Goal: Find specific page/section: Find specific page/section

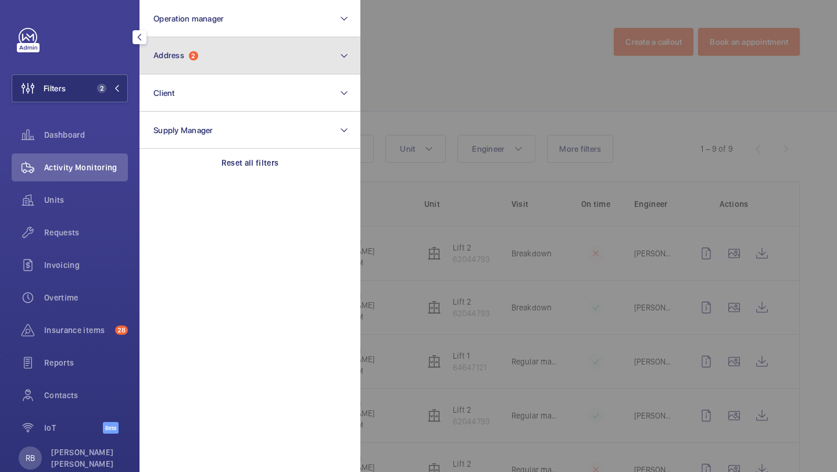
click at [180, 59] on span "Address" at bounding box center [168, 55] width 31 height 9
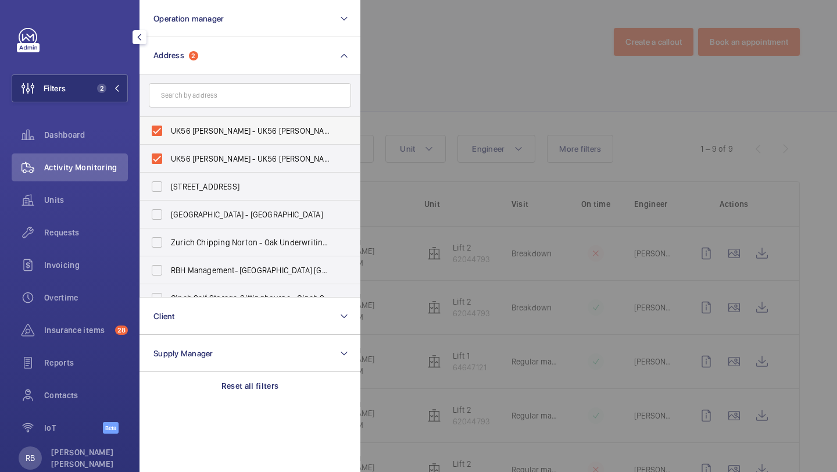
click at [185, 136] on span "UK56 [PERSON_NAME] - UK56 [PERSON_NAME], FAREHAM PO16 8XJ" at bounding box center [251, 131] width 160 height 12
click at [169, 136] on input "UK56 [PERSON_NAME] - UK56 [PERSON_NAME], FAREHAM PO16 8XJ" at bounding box center [156, 130] width 23 height 23
checkbox input "false"
click at [183, 153] on span "UK56 [PERSON_NAME] - UK56 [PERSON_NAME], FAREHAM PO16 8XJ" at bounding box center [251, 159] width 160 height 12
click at [169, 153] on input "UK56 [PERSON_NAME] - UK56 [PERSON_NAME], FAREHAM PO16 8XJ" at bounding box center [156, 158] width 23 height 23
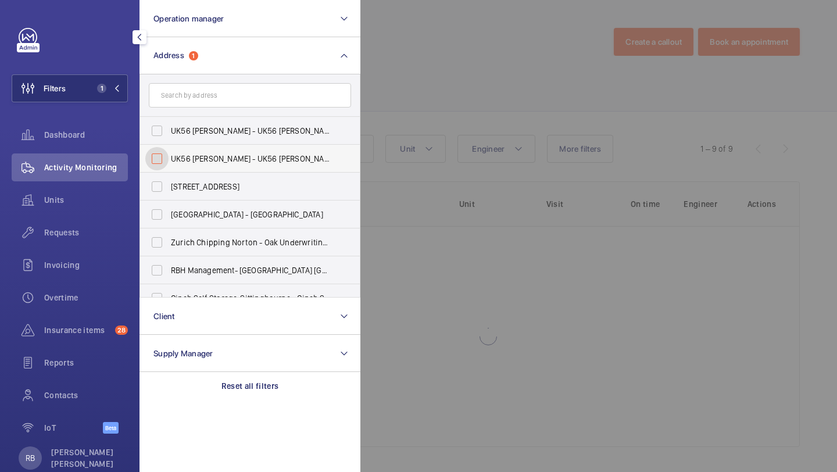
checkbox input "false"
click at [389, 84] on div at bounding box center [778, 236] width 837 height 472
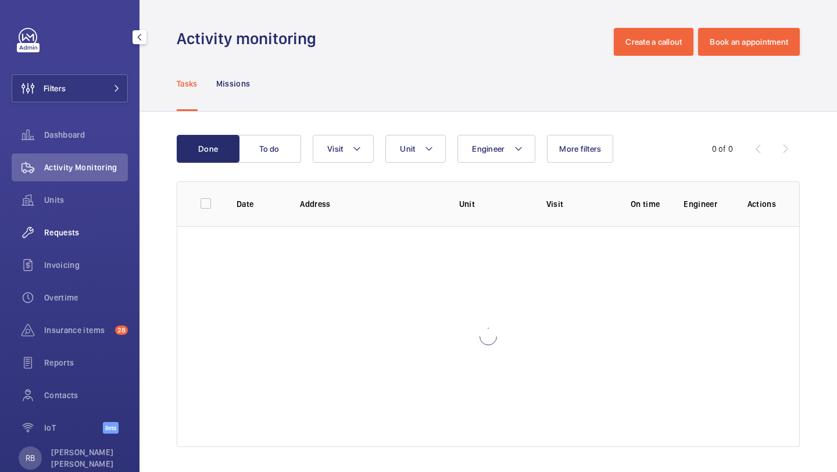
click at [75, 245] on div "Requests" at bounding box center [70, 233] width 116 height 28
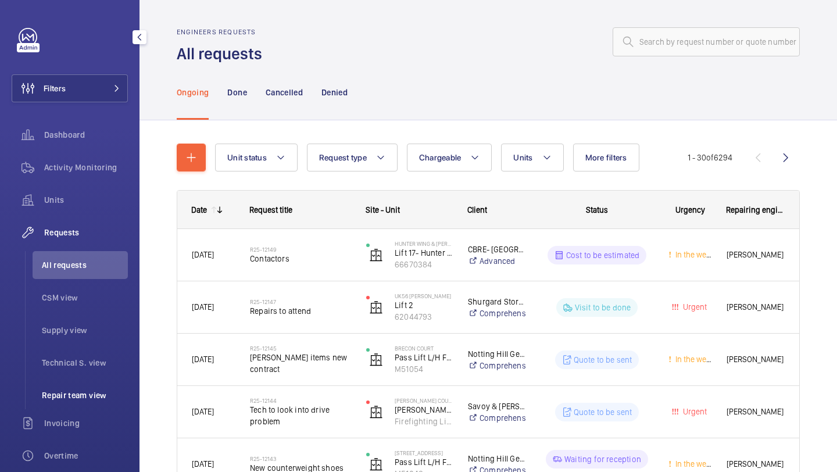
click at [92, 388] on li "Repair team view" at bounding box center [80, 395] width 95 height 28
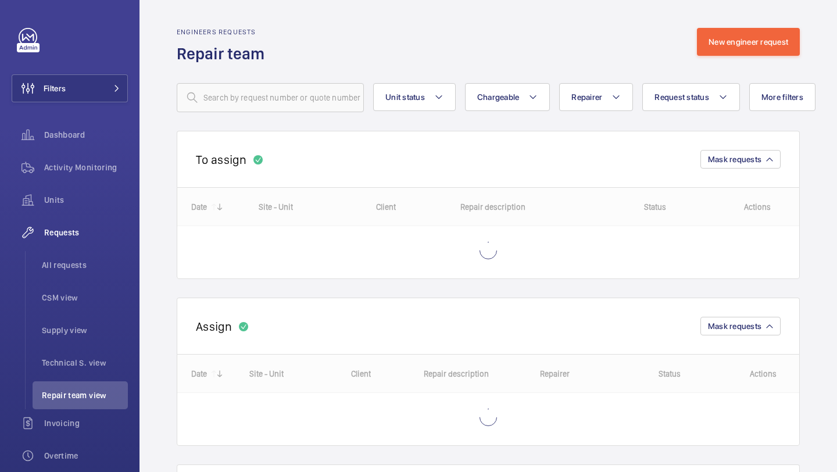
scroll to position [169, 0]
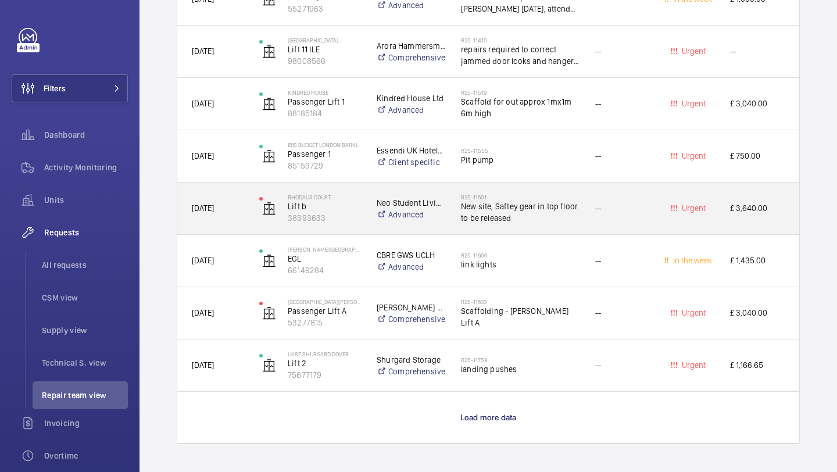
scroll to position [3304, 0]
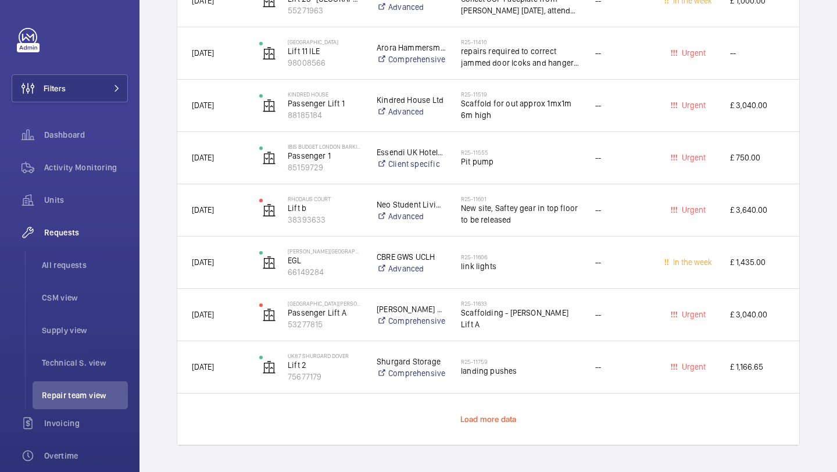
click at [497, 414] on span "Load more data" at bounding box center [488, 418] width 56 height 9
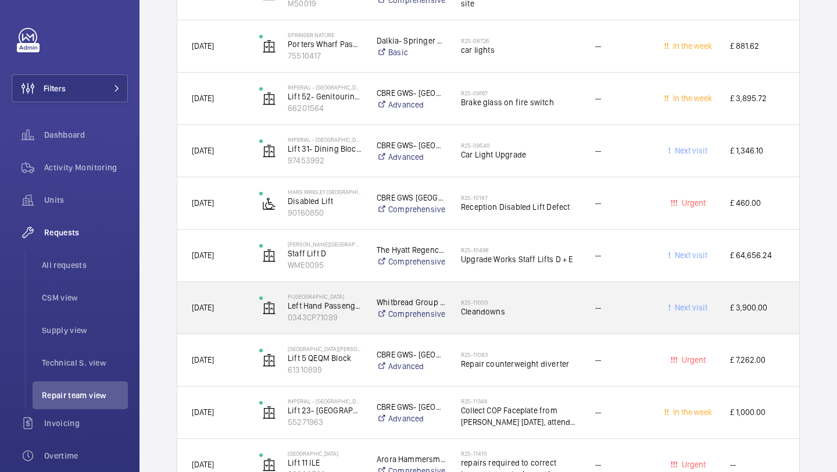
scroll to position [2903, 0]
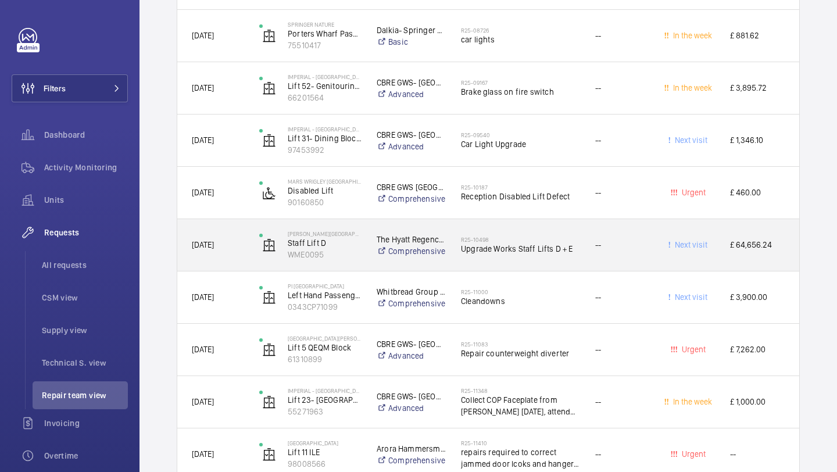
click at [477, 231] on div "R25-10498 Upgrade Works Staff Lifts D + E" at bounding box center [520, 245] width 119 height 34
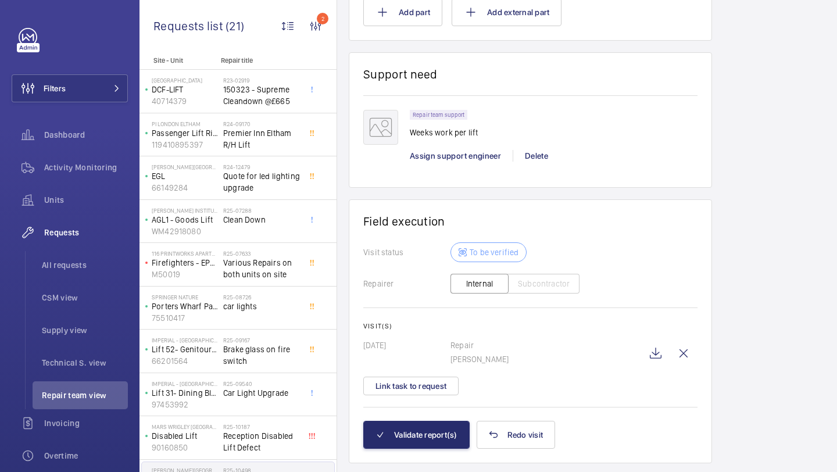
scroll to position [919, 0]
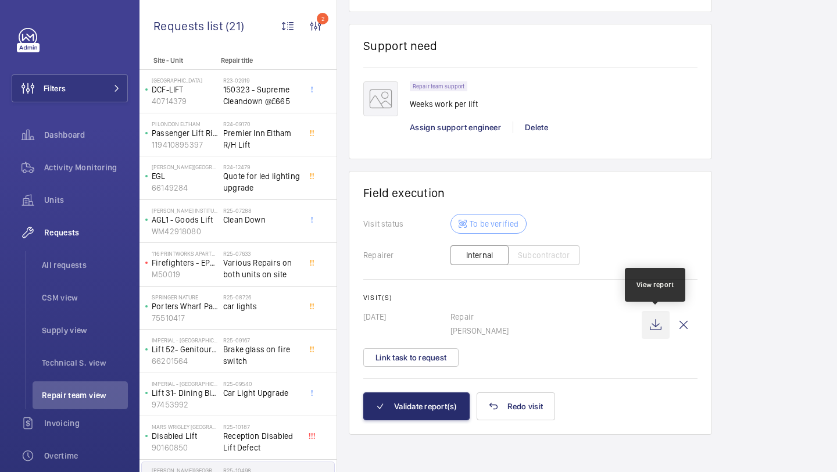
click at [653, 320] on wm-front-icon-button at bounding box center [656, 325] width 28 height 28
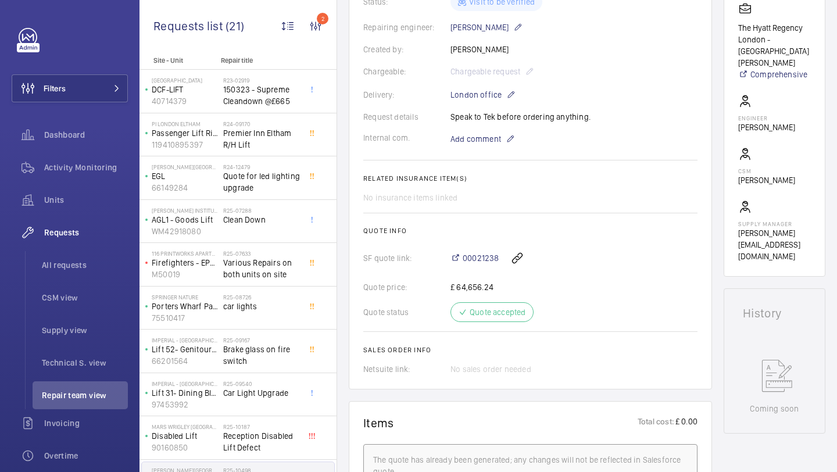
scroll to position [257, 0]
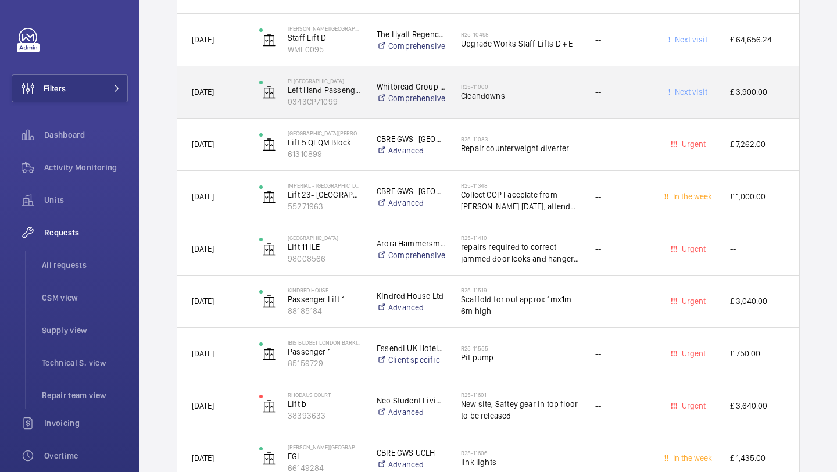
scroll to position [3306, 0]
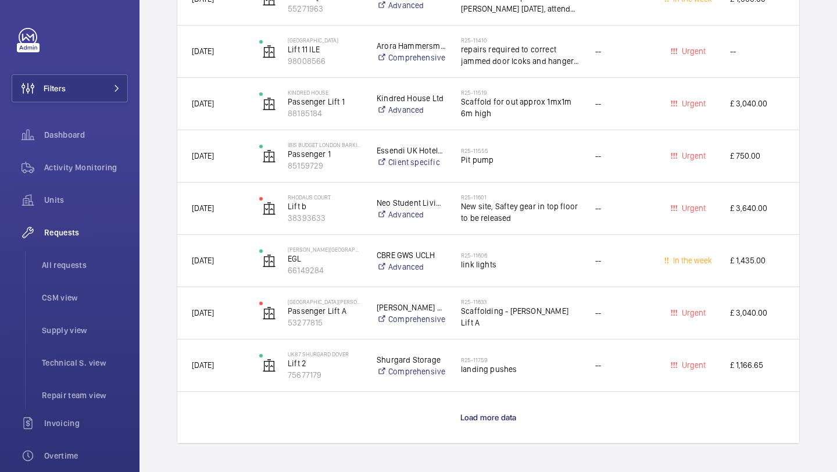
click at [481, 429] on wm-front-load-more-cell "Load more data" at bounding box center [488, 417] width 622 height 51
click at [481, 421] on span "Load more data" at bounding box center [488, 417] width 56 height 9
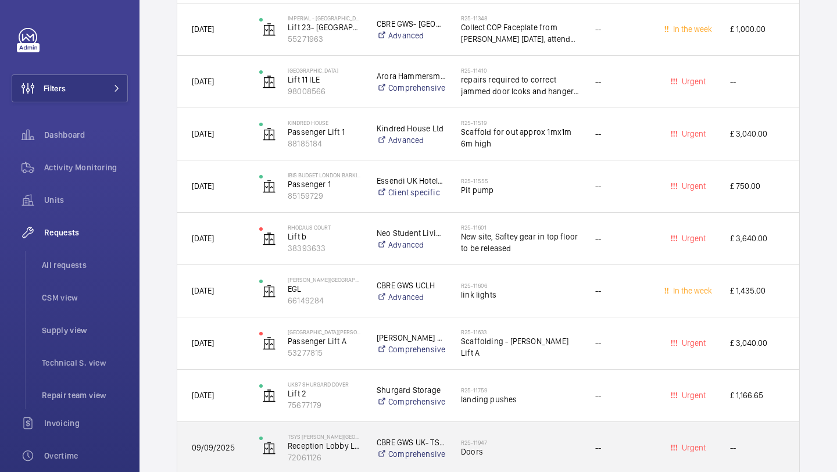
scroll to position [3306, 0]
